Goal: Task Accomplishment & Management: Use online tool/utility

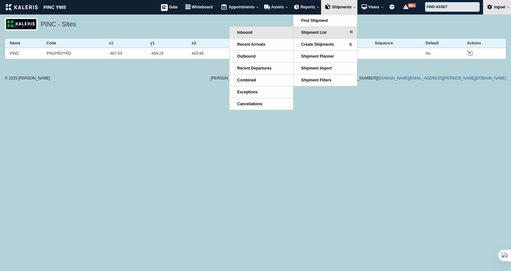
click at [270, 32] on link "Inbound" at bounding box center [261, 33] width 64 height 12
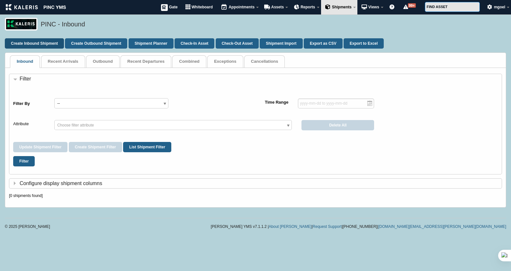
click at [39, 42] on link "Create Inbound Shipment" at bounding box center [34, 43] width 59 height 10
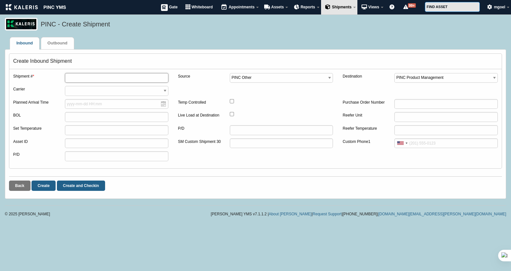
click at [77, 79] on input "text" at bounding box center [116, 78] width 103 height 10
type input "testship"
click at [48, 184] on link "Create" at bounding box center [43, 185] width 24 height 10
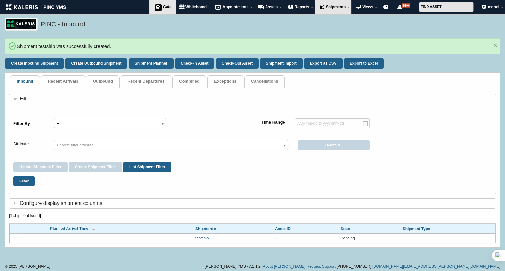
click at [167, 7] on span "Gate" at bounding box center [167, 7] width 9 height 4
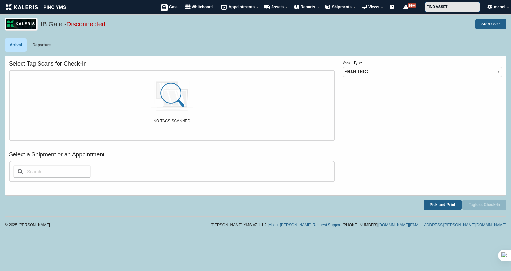
click at [58, 171] on input "text" at bounding box center [51, 171] width 77 height 13
type input "testship"
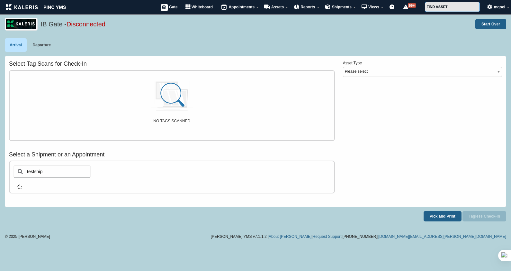
select select "12"
select select "Drop"
select select "Loaded"
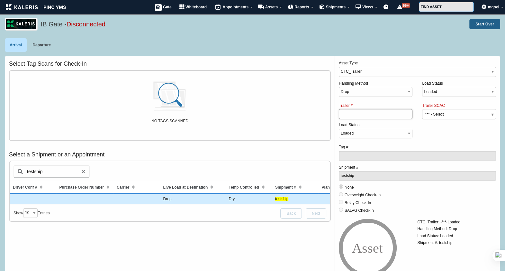
click at [394, 110] on input "Trailer #" at bounding box center [376, 114] width 74 height 10
click at [374, 115] on input "Trailer #" at bounding box center [376, 114] width 74 height 10
type input "689"
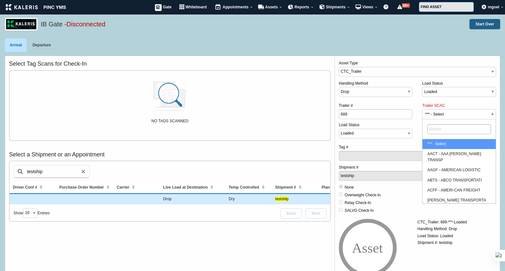
click at [444, 116] on span "*** - Select" at bounding box center [458, 114] width 73 height 10
click at [445, 103] on select "*** - Select AACT - AAA COOPER TRANSP AAGF - AMERICAN LOGISTIC ABTS - ABCO TRAN…" at bounding box center [445, 102] width 0 height 0
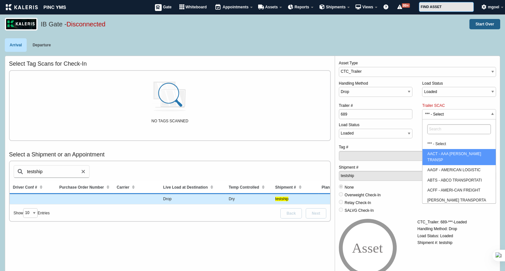
select select "AACT"
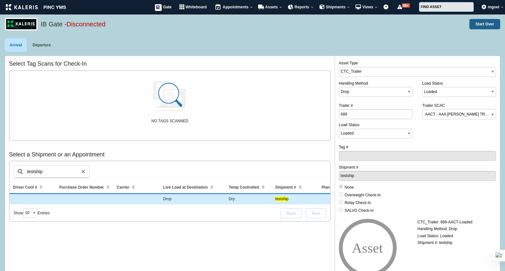
scroll to position [45, 0]
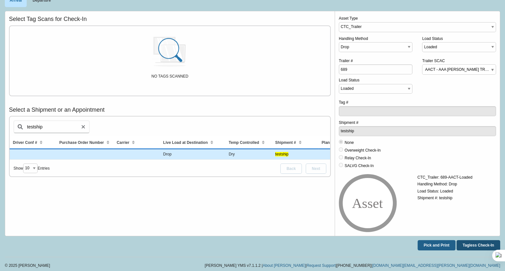
click at [481, 247] on button "Tagless Check-In" at bounding box center [478, 245] width 44 height 10
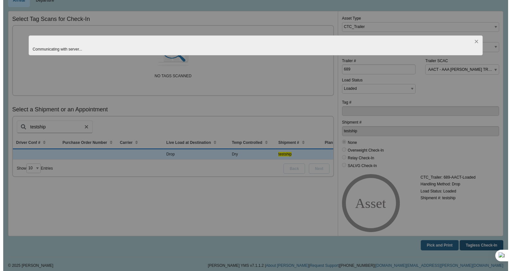
scroll to position [0, 0]
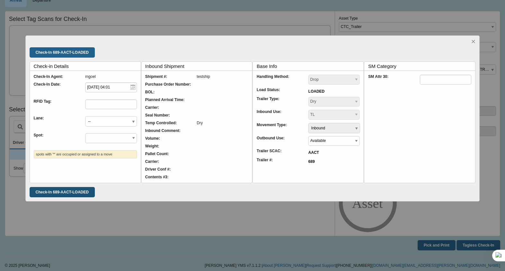
click at [62, 193] on input "Check-In 689-AACT-LOADED" at bounding box center [62, 192] width 65 height 10
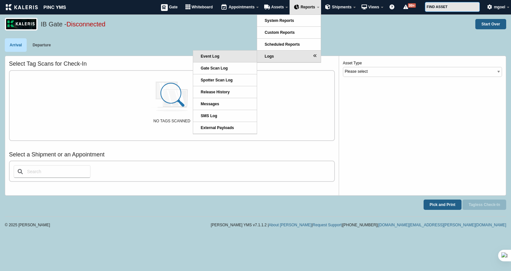
click at [230, 57] on link "Event Log" at bounding box center [225, 56] width 64 height 12
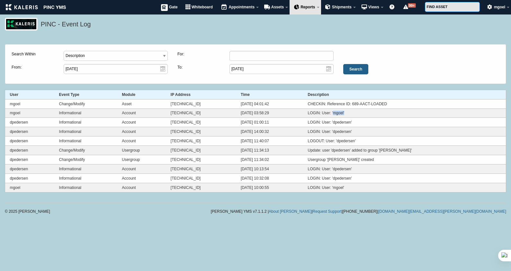
drag, startPoint x: 366, startPoint y: 112, endPoint x: 348, endPoint y: 112, distance: 17.7
click at [348, 112] on td "LOGIN: User: 'mgoel'" at bounding box center [404, 112] width 203 height 9
drag, startPoint x: 348, startPoint y: 112, endPoint x: 299, endPoint y: 105, distance: 49.6
click at [299, 105] on td "2025-08-19 04:01:42" at bounding box center [269, 103] width 67 height 9
drag, startPoint x: 321, startPoint y: 104, endPoint x: 420, endPoint y: 103, distance: 99.0
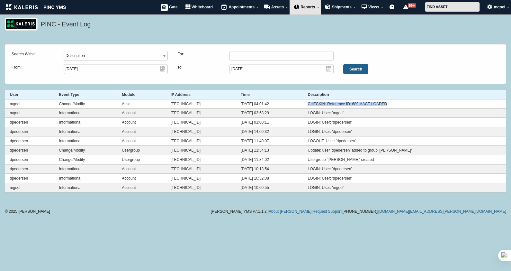
click at [420, 103] on td "CHECKIN: Reference ID: 689-AACT-LOADED" at bounding box center [404, 103] width 203 height 9
drag, startPoint x: 420, startPoint y: 103, endPoint x: 383, endPoint y: 101, distance: 37.6
click at [383, 101] on td "CHECKIN: Reference ID: 689-AACT-LOADED" at bounding box center [404, 103] width 203 height 9
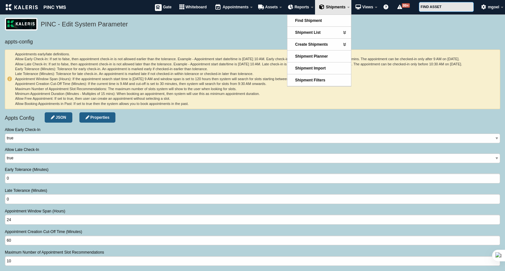
select select "number"
